Goal: Information Seeking & Learning: Find specific fact

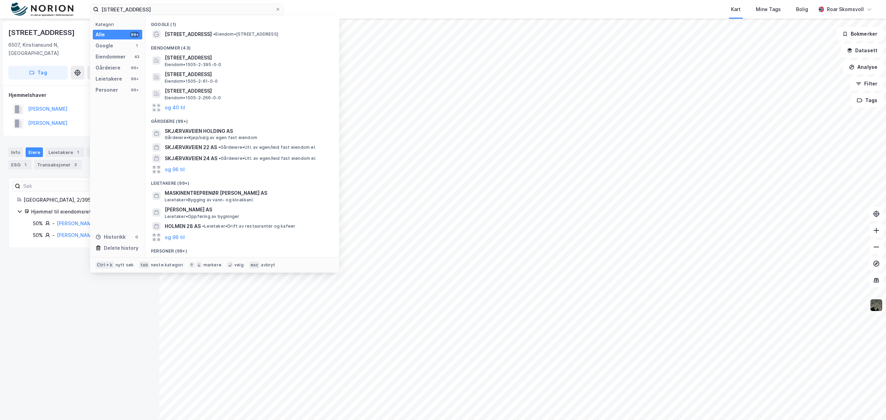
click at [0, 4] on div "[STREET_ADDRESS], kristians Kategori Alle 99+ Google 1 Eiendommer 43 Gårdeiere …" at bounding box center [443, 9] width 886 height 19
type input "føllingstua as"
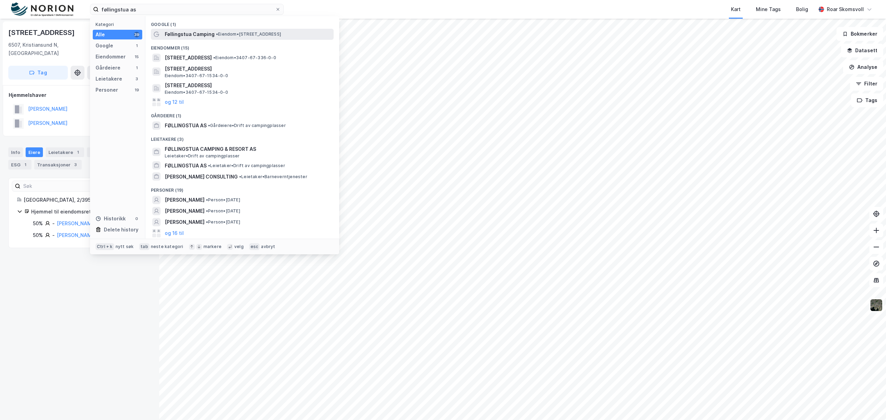
click at [202, 35] on span "Føllingstua Camping" at bounding box center [190, 34] width 50 height 8
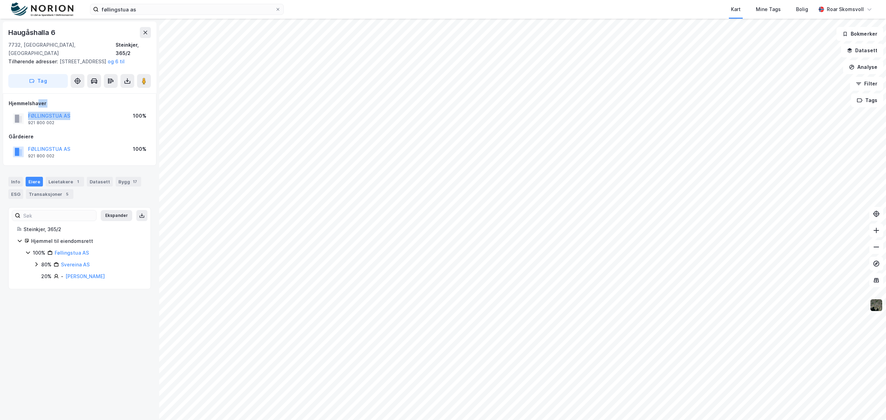
drag, startPoint x: 80, startPoint y: 114, endPoint x: 38, endPoint y: 107, distance: 42.8
click at [38, 107] on div "Hjemmelshaver FØLLINGSTUA AS 921 800 002 100%" at bounding box center [80, 113] width 142 height 28
click at [60, 125] on div "Hjemmelshaver FØLLINGSTUA AS 921 800 002 100% Gårdeiere FØLLINGSTUA AS 921 800 …" at bounding box center [80, 129] width 142 height 61
drag, startPoint x: 75, startPoint y: 118, endPoint x: 21, endPoint y: 118, distance: 54.3
click at [21, 118] on div "FØLLINGSTUA AS 921 800 002 100%" at bounding box center [80, 118] width 142 height 17
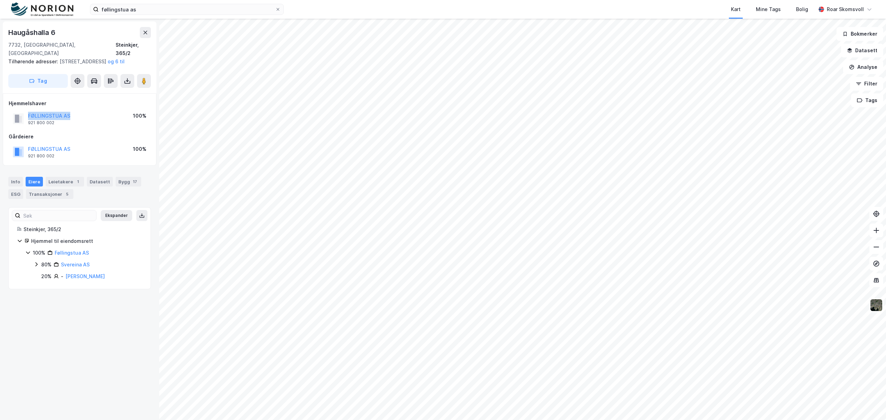
copy button "FØLLINGSTUA AS"
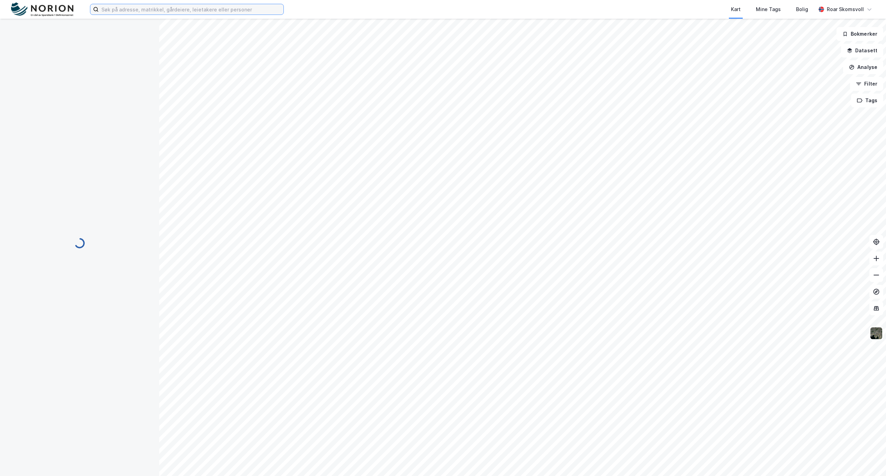
click at [143, 10] on input at bounding box center [191, 9] width 185 height 10
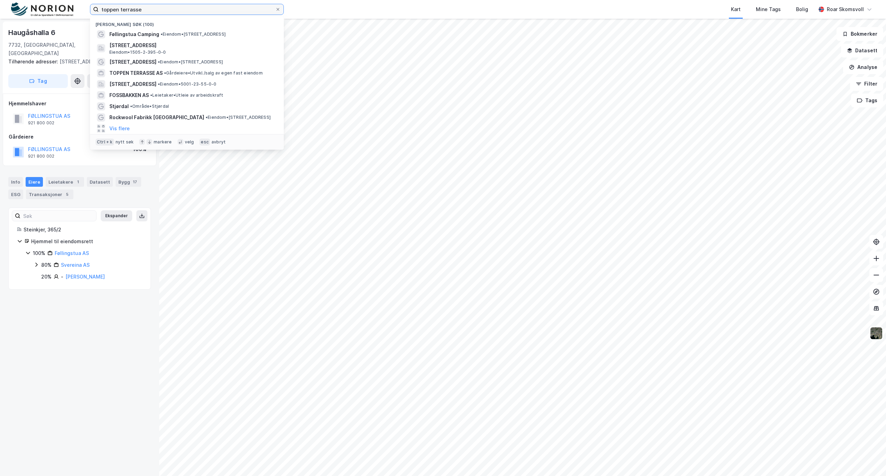
type input "toppen terrasse"
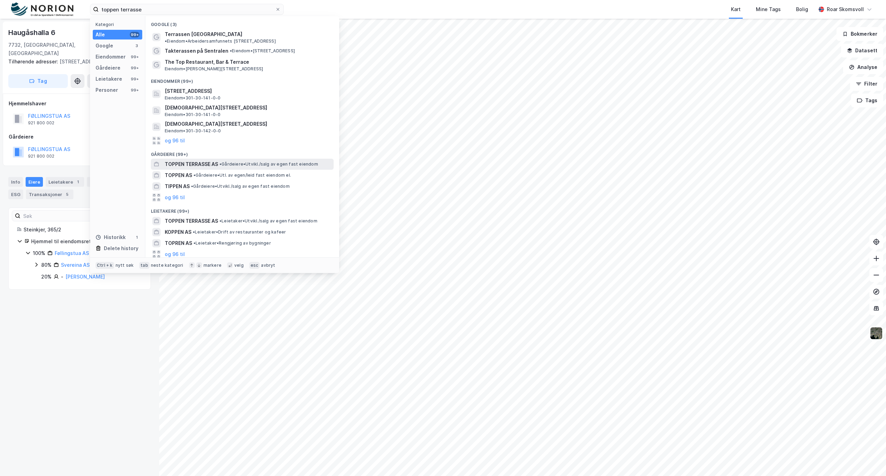
click at [216, 160] on span "TOPPEN TERRASSE AS" at bounding box center [191, 164] width 53 height 8
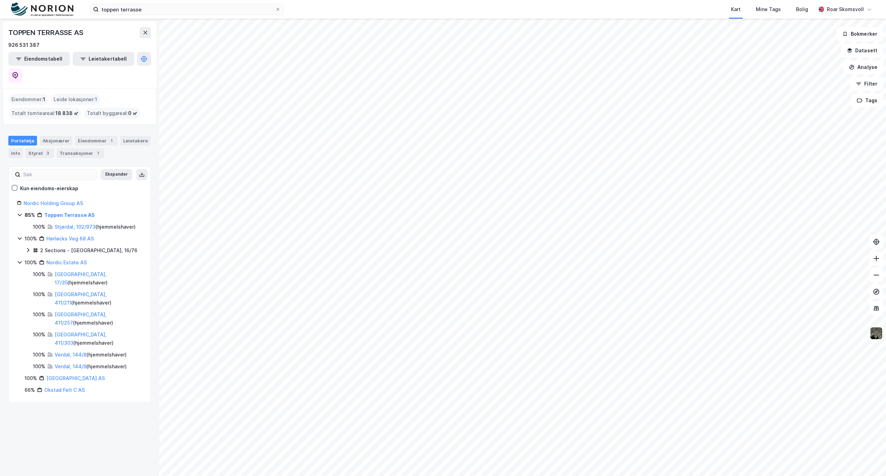
drag, startPoint x: 19, startPoint y: 197, endPoint x: 26, endPoint y: 211, distance: 15.8
click at [19, 212] on icon at bounding box center [20, 215] width 6 height 6
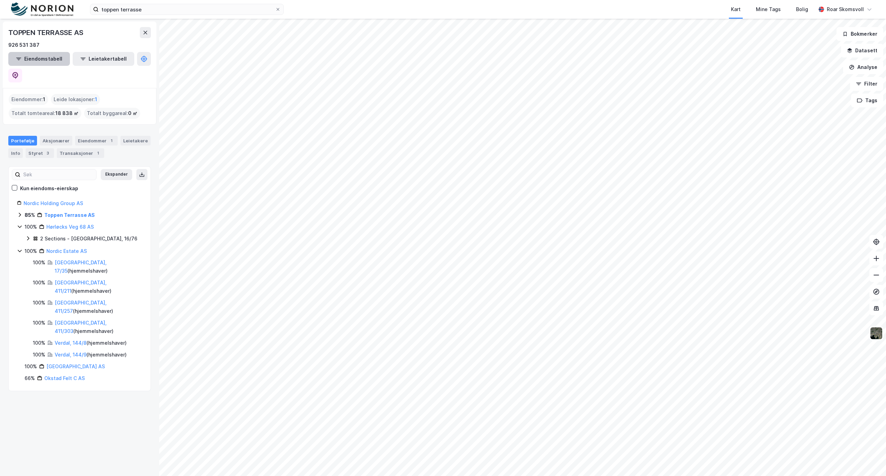
click at [42, 54] on button "Eiendomstabell" at bounding box center [39, 59] width 62 height 14
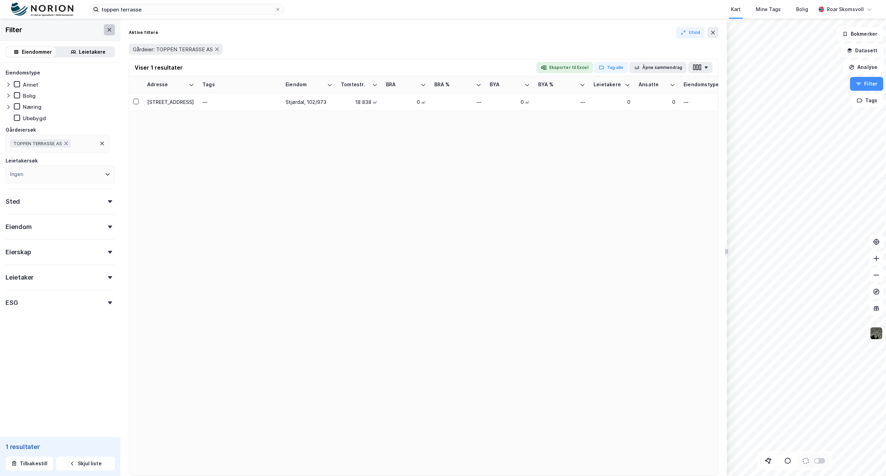
click at [104, 28] on button at bounding box center [109, 29] width 11 height 11
